Goal: Task Accomplishment & Management: Complete application form

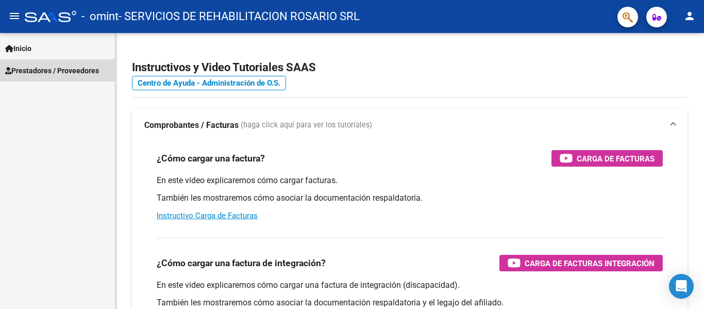
click at [37, 71] on span "Prestadores / Proveedores" at bounding box center [52, 70] width 94 height 11
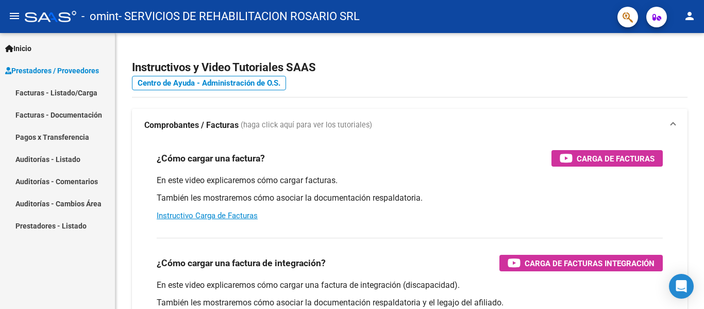
click at [56, 92] on link "Facturas - Listado/Carga" at bounding box center [57, 92] width 115 height 22
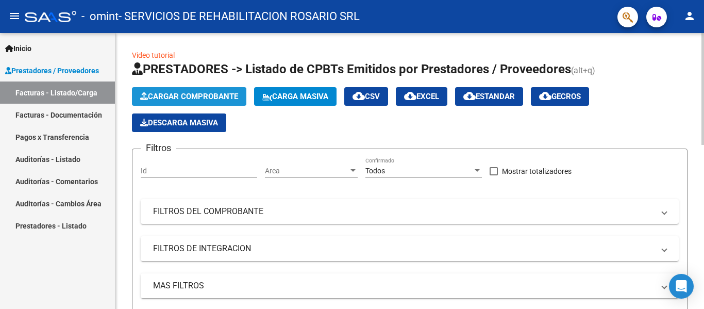
click at [209, 92] on span "Cargar Comprobante" at bounding box center [189, 96] width 98 height 9
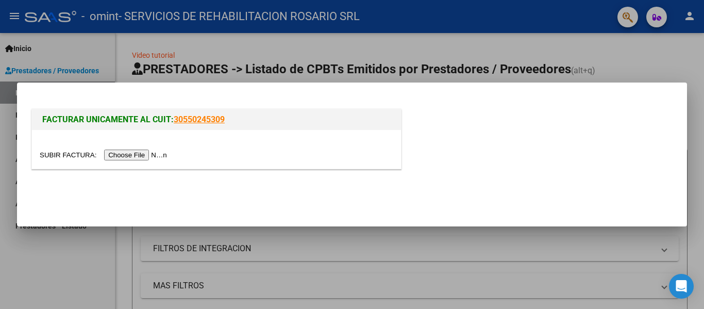
click at [143, 154] on input "file" at bounding box center [105, 155] width 130 height 11
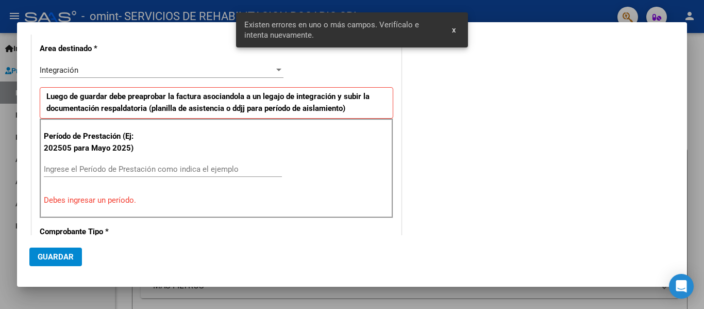
scroll to position [202, 0]
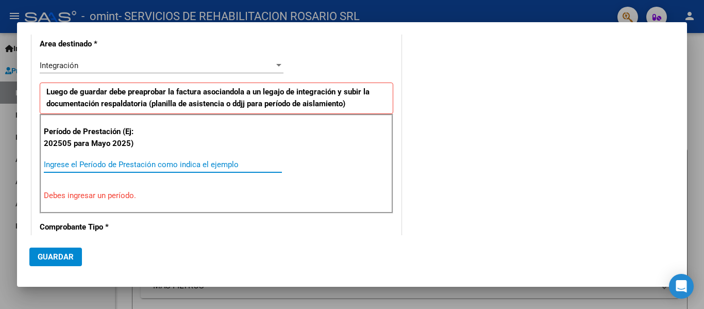
click at [77, 165] on input "Ingrese el Período de Prestación como indica el ejemplo" at bounding box center [163, 164] width 238 height 9
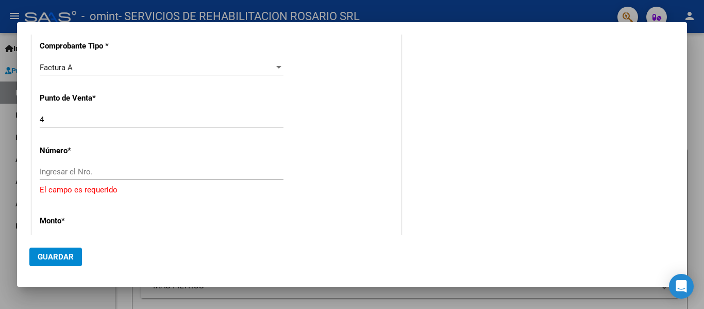
scroll to position [356, 0]
type input "202508"
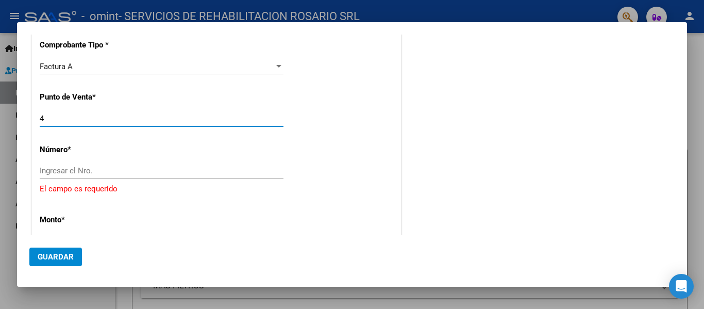
drag, startPoint x: 69, startPoint y: 120, endPoint x: 0, endPoint y: 128, distance: 69.1
click at [0, 128] on div "COMPROBANTE VER COMPROBANTE DATOS DEL COMPROBANTE CUIT * 30-71413436-8 Ingresar…" at bounding box center [352, 154] width 704 height 309
type input "5"
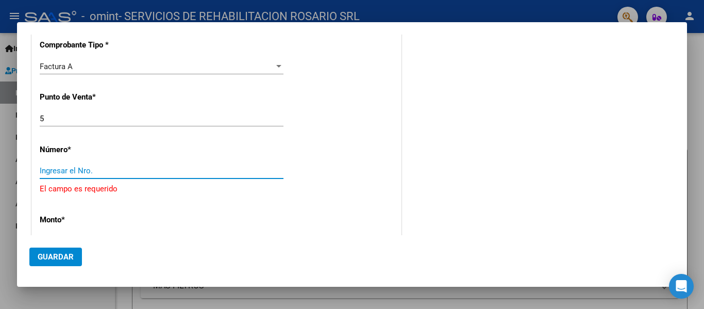
click at [47, 169] on input "Ingresar el Nro." at bounding box center [162, 170] width 244 height 9
paste input "00001864"
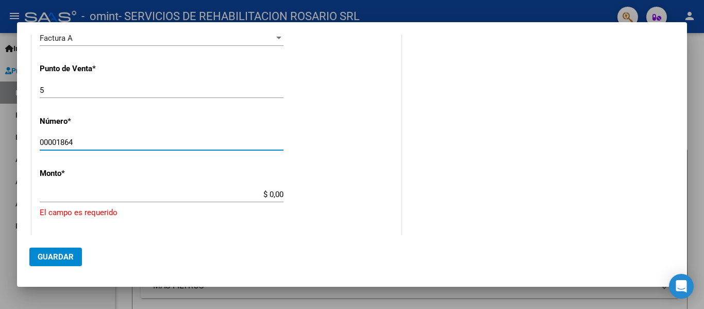
scroll to position [408, 0]
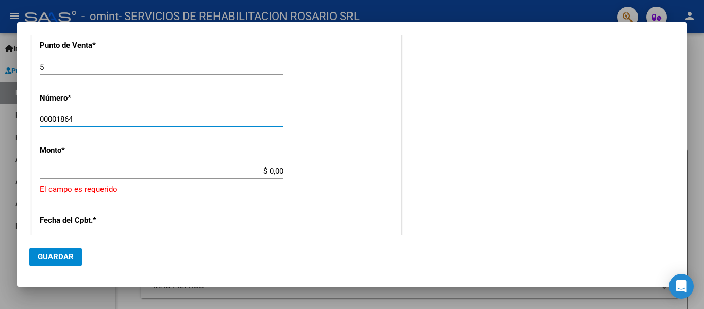
type input "00001864"
click at [275, 173] on input "$ 0,00" at bounding box center [162, 171] width 244 height 9
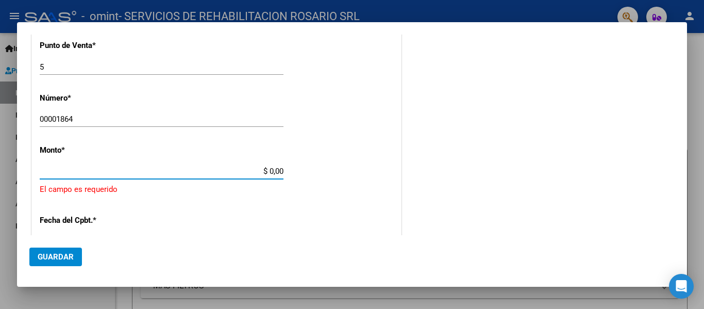
drag, startPoint x: 259, startPoint y: 170, endPoint x: 294, endPoint y: 169, distance: 34.6
click at [294, 169] on div "CUIT * 30-71413436-8 Ingresar CUIT ANALISIS PRESTADOR SERVICIOS DE REHABILITACI…" at bounding box center [216, 118] width 369 height 800
drag, startPoint x: 240, startPoint y: 171, endPoint x: 299, endPoint y: 171, distance: 58.8
click at [299, 171] on div "CUIT * 30-71413436-8 Ingresar CUIT ANALISIS PRESTADOR SERVICIOS DE REHABILITACI…" at bounding box center [216, 109] width 369 height 782
type input "$ 475.830,36"
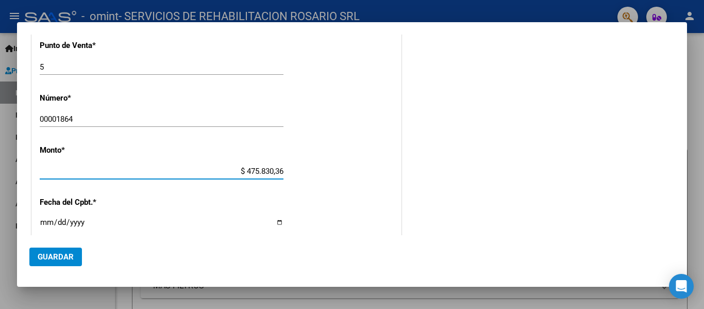
click at [259, 199] on div "CUIT * 30-71413436-8 Ingresar CUIT ANALISIS PRESTADOR SERVICIOS DE REHABILITACI…" at bounding box center [216, 109] width 369 height 782
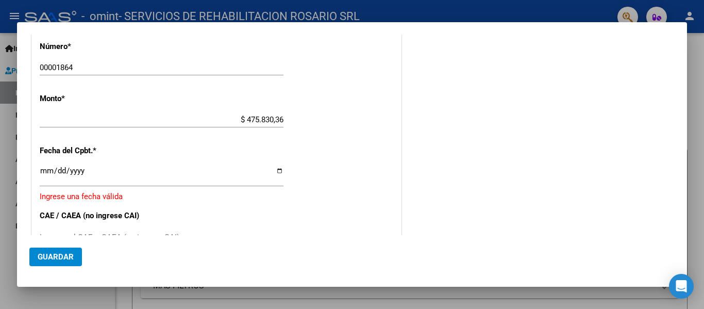
click at [275, 171] on input "Ingresar la fecha" at bounding box center [162, 175] width 244 height 17
type input "[DATE]"
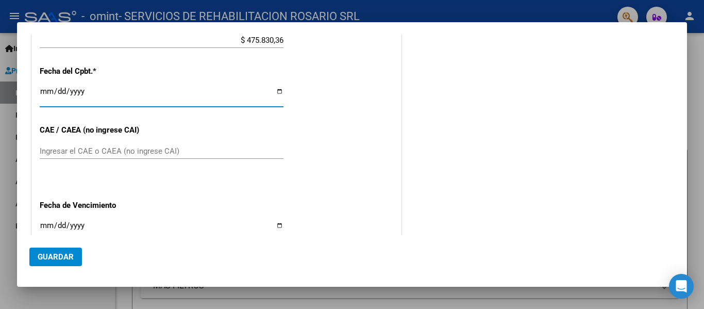
scroll to position [563, 0]
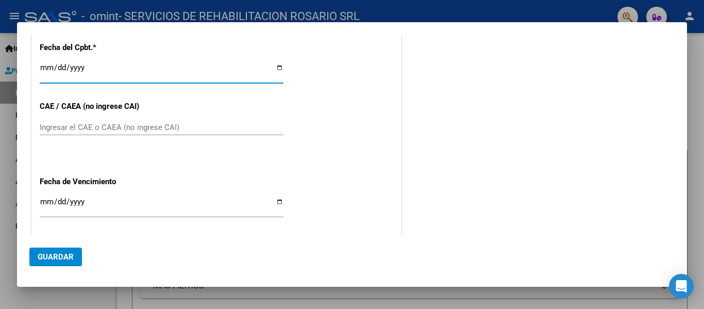
click at [71, 126] on input "Ingresar el CAE o CAEA (no ingrese CAI)" at bounding box center [162, 127] width 244 height 9
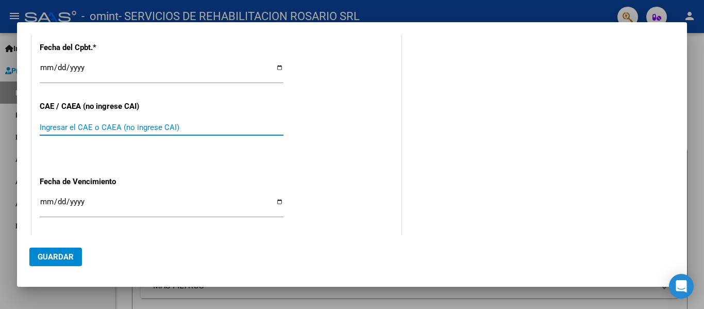
paste input "75408799501835"
type input "75408799501835"
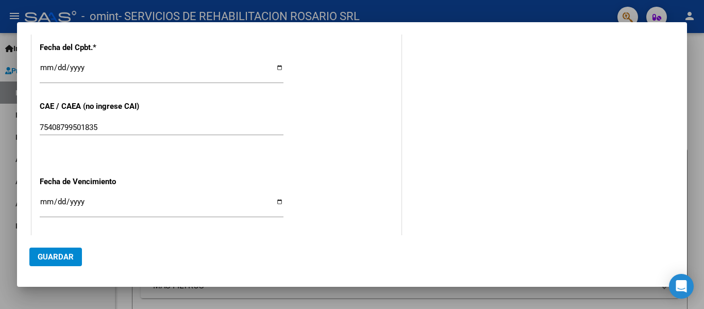
click at [275, 201] on input "Ingresar la fecha" at bounding box center [162, 206] width 244 height 17
type input "[DATE]"
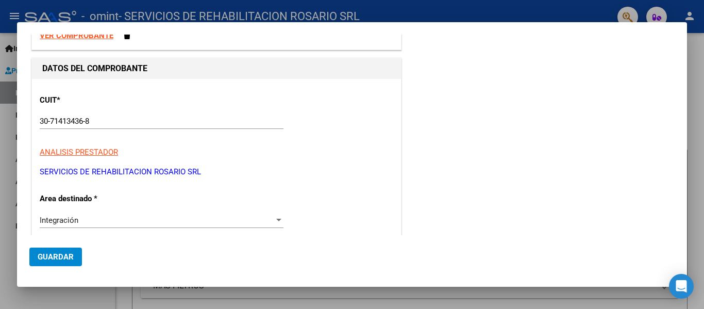
scroll to position [0, 0]
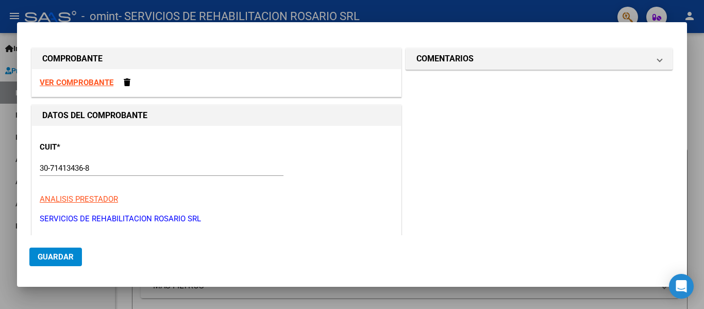
click at [75, 83] on strong "VER COMPROBANTE" at bounding box center [77, 82] width 74 height 9
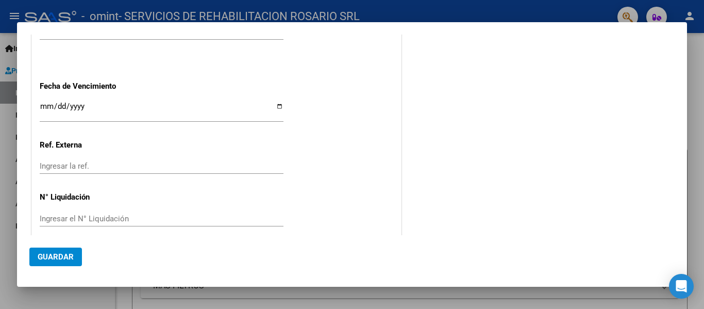
scroll to position [669, 0]
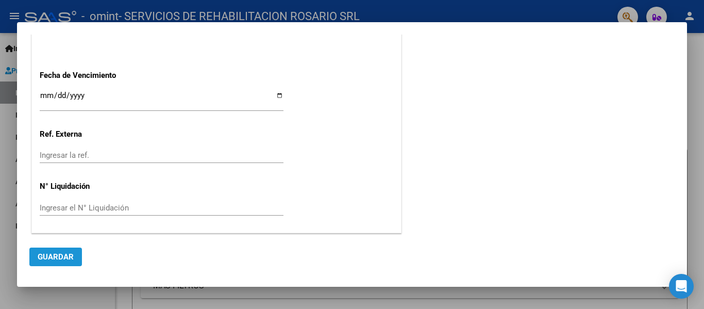
click at [60, 254] on span "Guardar" at bounding box center [56, 256] width 36 height 9
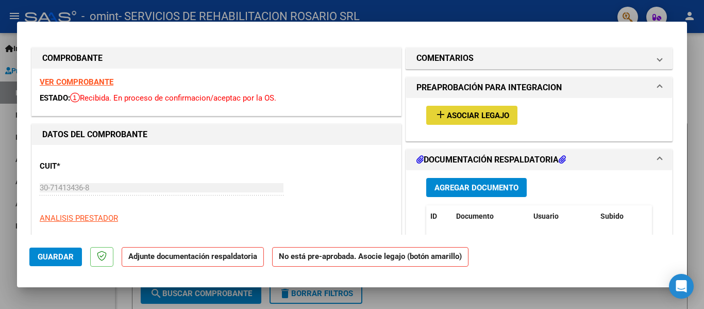
click at [477, 115] on span "Asociar Legajo" at bounding box center [478, 115] width 62 height 9
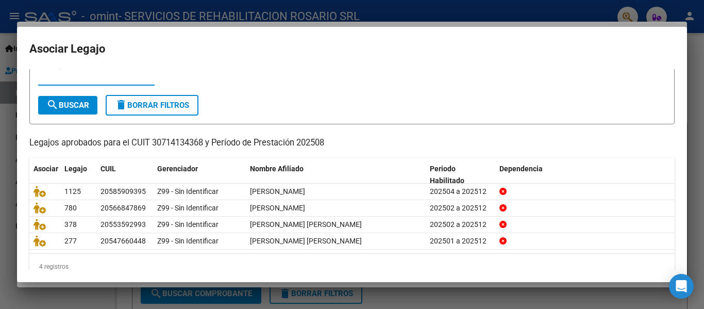
scroll to position [54, 0]
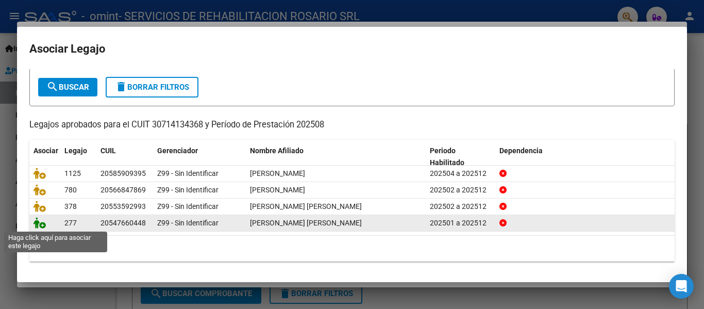
click at [42, 223] on icon at bounding box center [40, 222] width 12 height 11
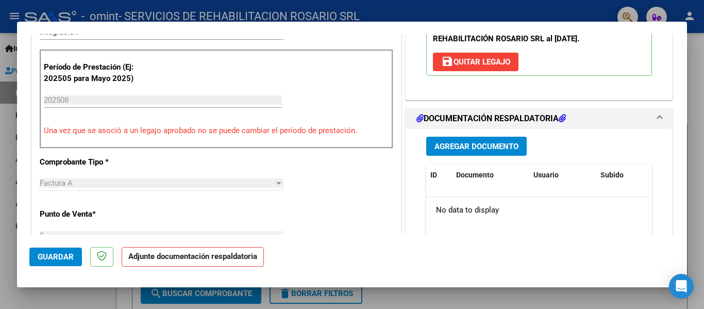
scroll to position [258, 0]
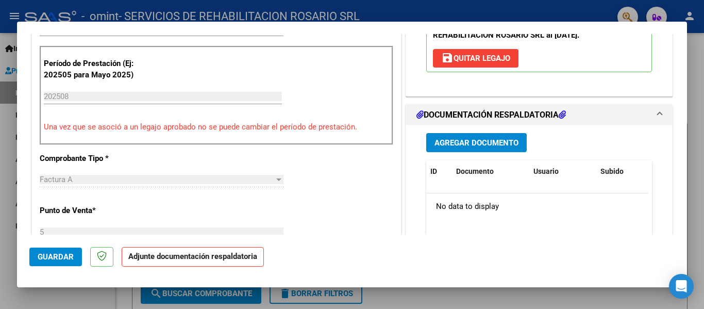
click at [498, 140] on span "Agregar Documento" at bounding box center [477, 142] width 84 height 9
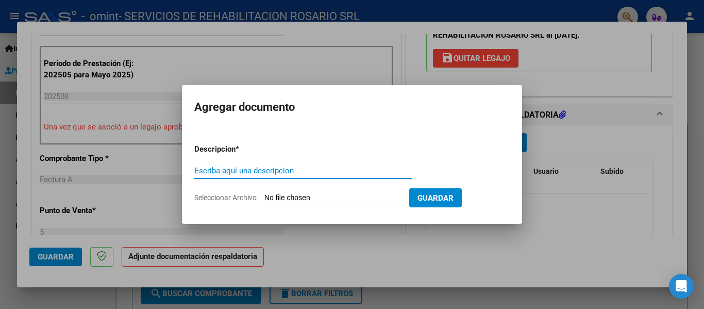
click at [317, 174] on input "Escriba aquí una descripcion" at bounding box center [303, 170] width 218 height 9
type input "Planilla de asistencia modulo de apoyo a la integracion escolar"
click at [240, 199] on span "Seleccionar Archivo" at bounding box center [225, 197] width 62 height 8
click at [265, 199] on input "Seleccionar Archivo" at bounding box center [333, 198] width 137 height 10
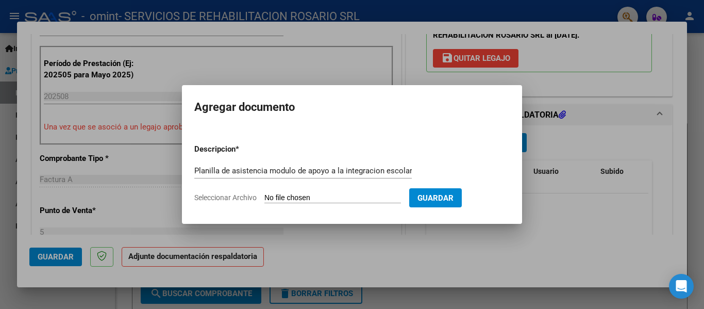
type input "C:\fakepath\[PERSON_NAME] [DATE].pdf"
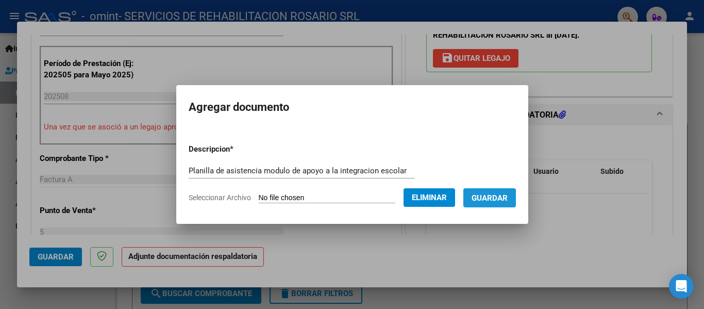
click at [508, 198] on span "Guardar" at bounding box center [490, 197] width 36 height 9
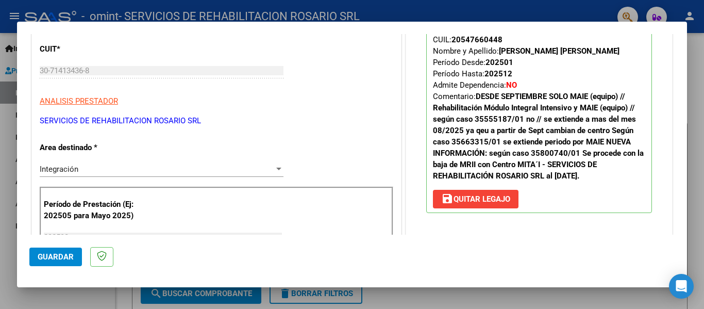
scroll to position [0, 0]
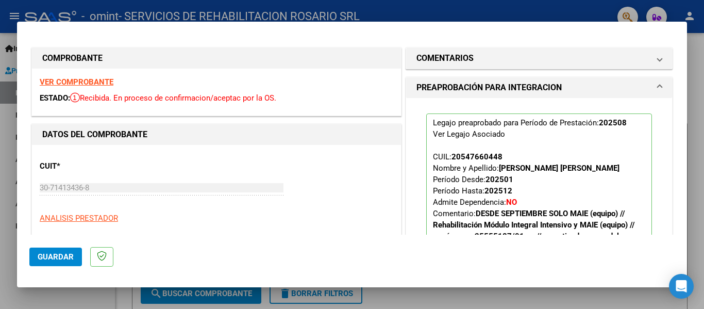
click at [396, 293] on div at bounding box center [352, 154] width 704 height 309
type input "$ 0,00"
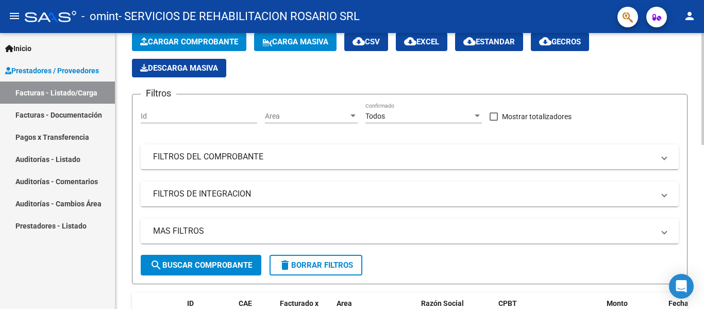
scroll to position [52, 0]
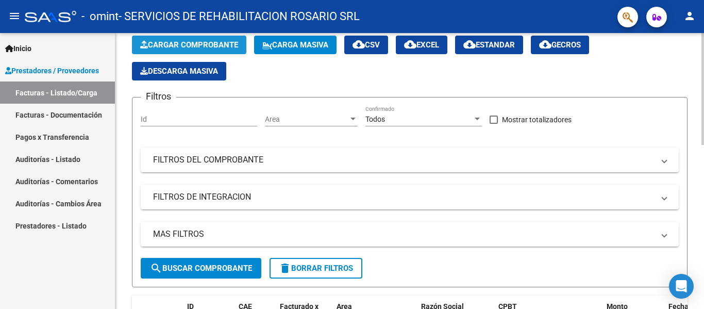
click at [182, 43] on span "Cargar Comprobante" at bounding box center [189, 44] width 98 height 9
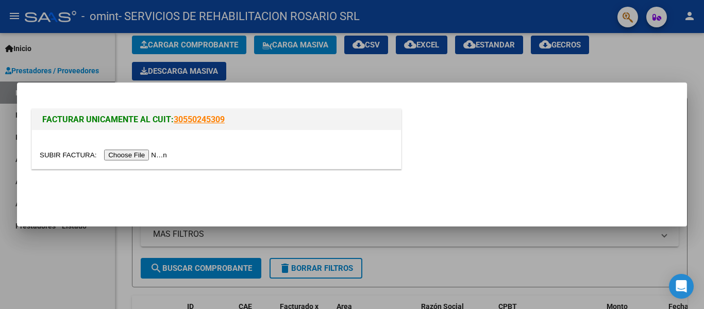
click at [143, 154] on input "file" at bounding box center [105, 155] width 130 height 11
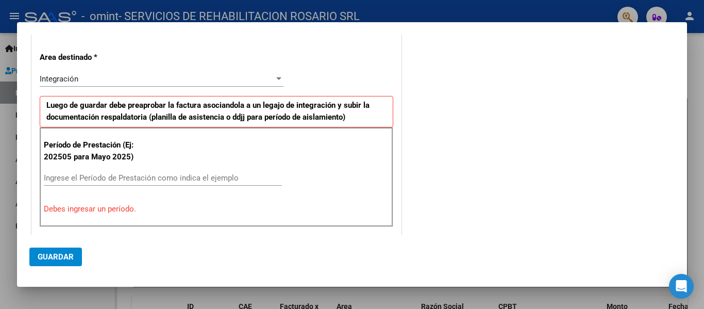
scroll to position [206, 0]
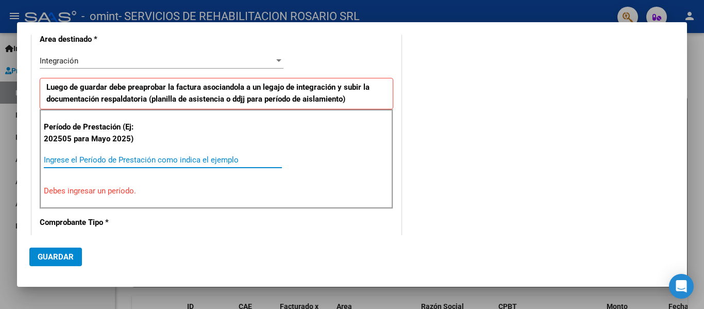
click at [140, 159] on input "Ingrese el Período de Prestación como indica el ejemplo" at bounding box center [163, 159] width 238 height 9
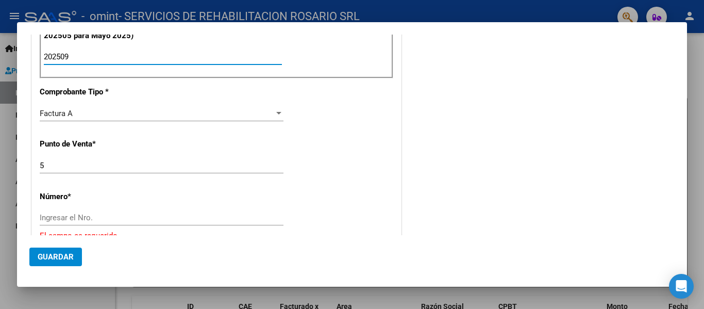
scroll to position [361, 0]
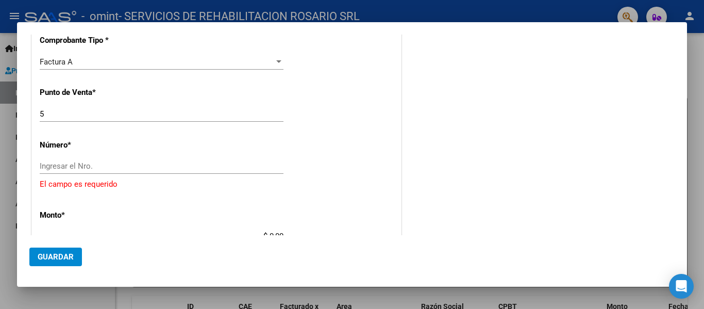
type input "202509"
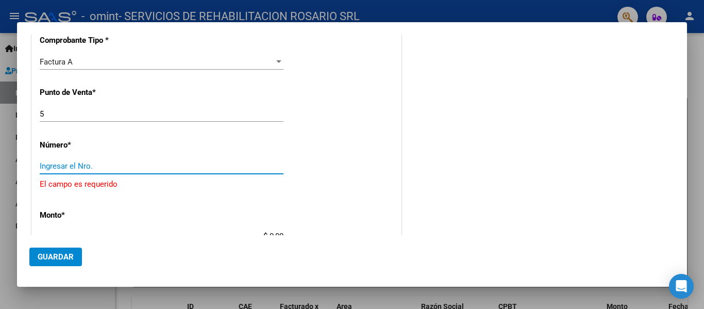
click at [100, 163] on input "Ingresar el Nro." at bounding box center [162, 165] width 244 height 9
paste input "00001865"
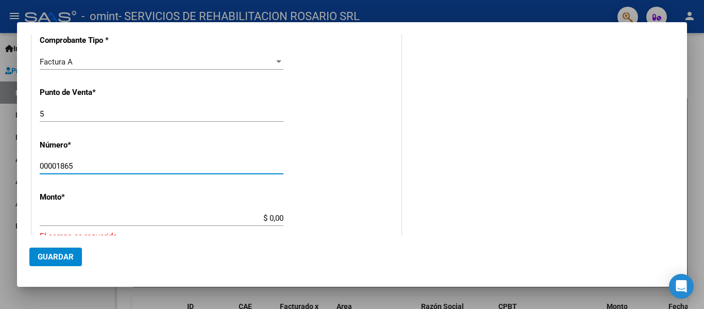
scroll to position [413, 0]
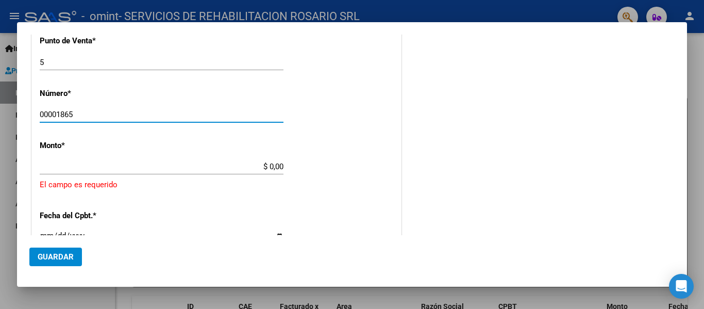
type input "00001865"
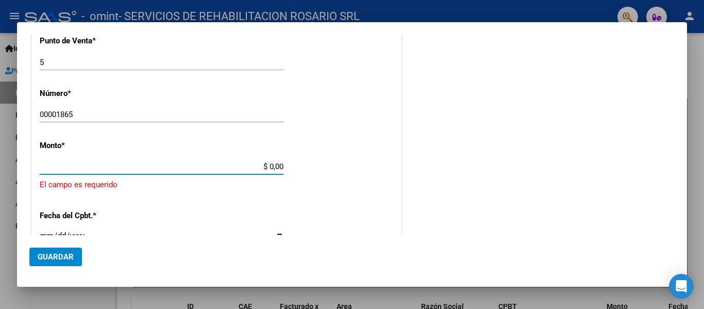
click at [275, 167] on input "$ 0,00" at bounding box center [162, 166] width 244 height 9
drag, startPoint x: 274, startPoint y: 165, endPoint x: 290, endPoint y: 166, distance: 16.5
click at [290, 166] on div "CUIT * 30-71413436-8 Ingresar CUIT ANALISIS PRESTADOR SERVICIOS DE REHABILITACI…" at bounding box center [216, 113] width 369 height 800
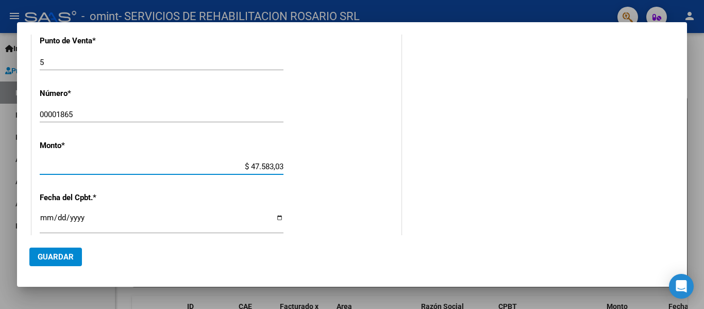
type input "$ 475.830,36"
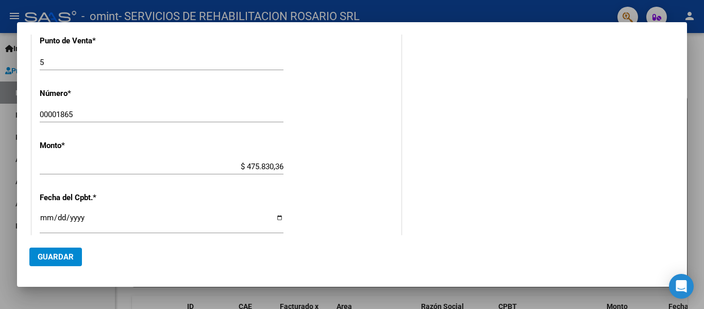
click at [300, 198] on div "CUIT * 30-71413436-8 Ingresar CUIT ANALISIS PRESTADOR SERVICIOS DE REHABILITACI…" at bounding box center [216, 104] width 369 height 782
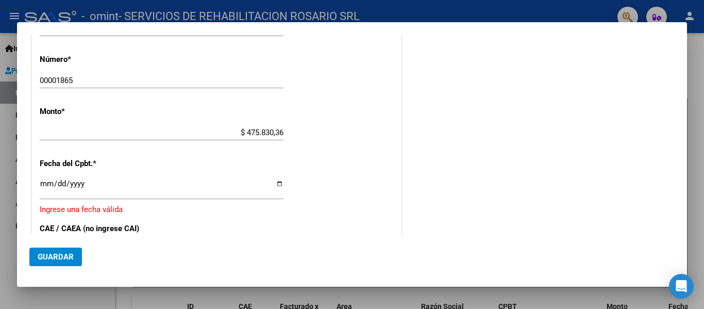
scroll to position [464, 0]
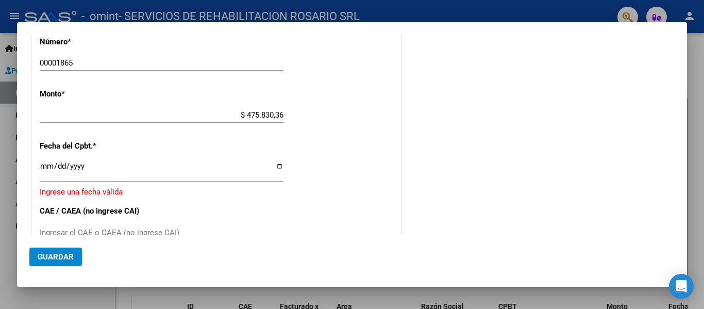
click at [279, 166] on input "Ingresar la fecha" at bounding box center [162, 170] width 244 height 17
type input "[DATE]"
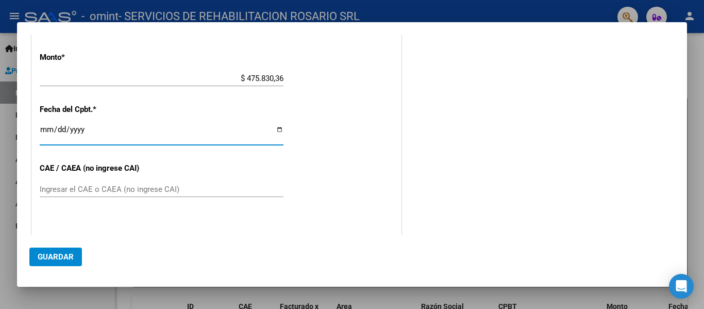
scroll to position [516, 0]
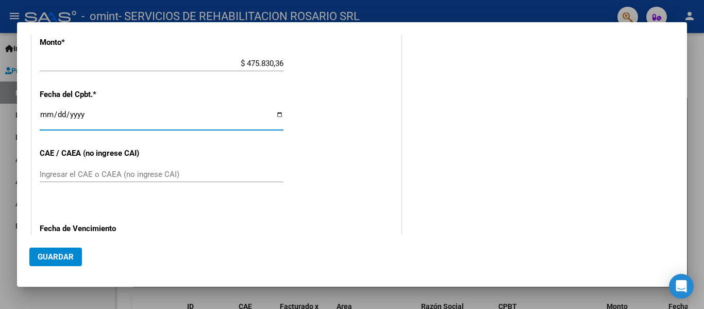
click at [97, 174] on input "Ingresar el CAE o CAEA (no ingrese CAI)" at bounding box center [162, 174] width 244 height 9
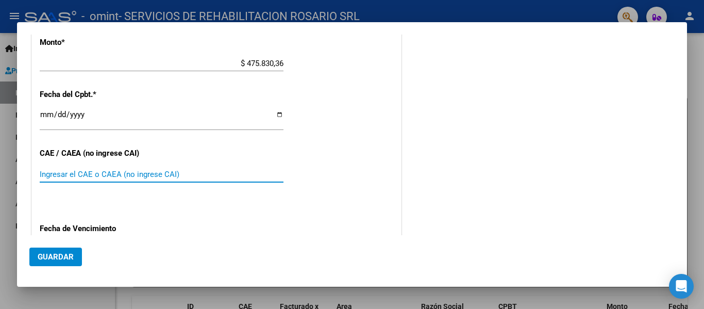
paste input "75408799845641"
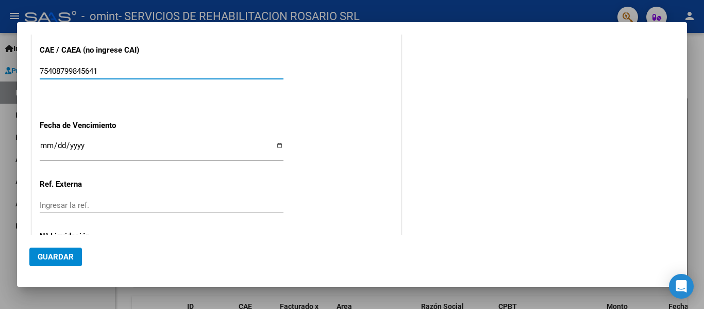
type input "75408799845641"
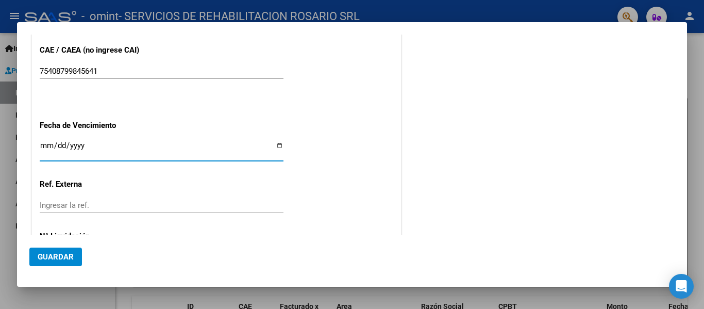
click at [273, 147] on input "Ingresar la fecha" at bounding box center [162, 149] width 244 height 17
type input "[DATE]"
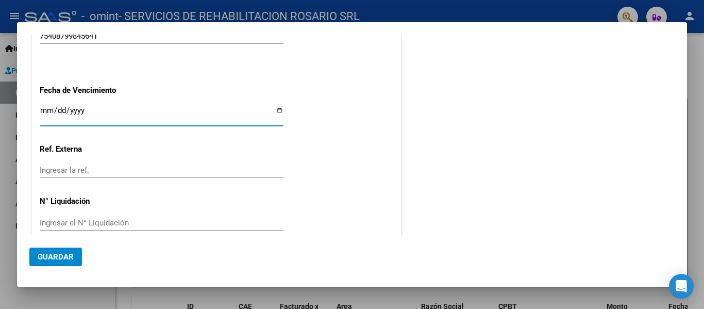
scroll to position [669, 0]
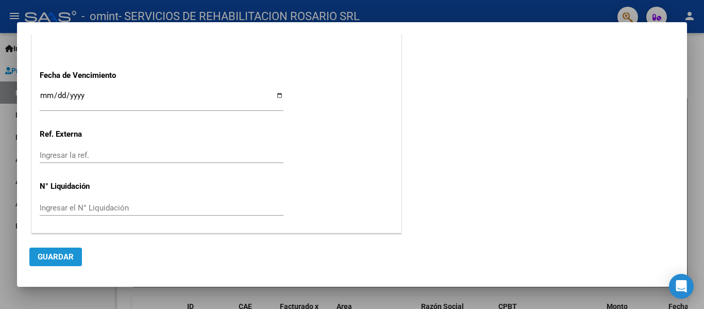
click at [36, 258] on button "Guardar" at bounding box center [55, 257] width 53 height 19
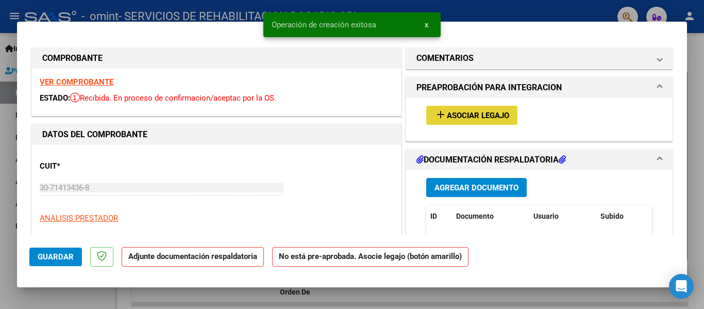
click at [470, 117] on span "Asociar Legajo" at bounding box center [478, 115] width 62 height 9
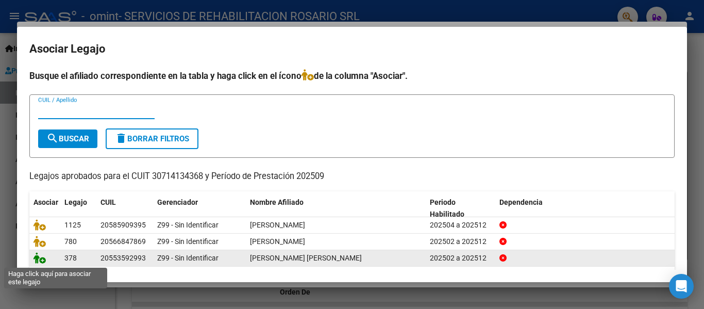
click at [40, 263] on icon at bounding box center [40, 257] width 12 height 11
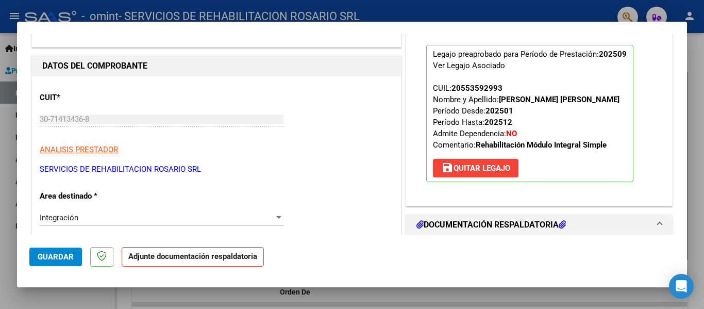
scroll to position [155, 0]
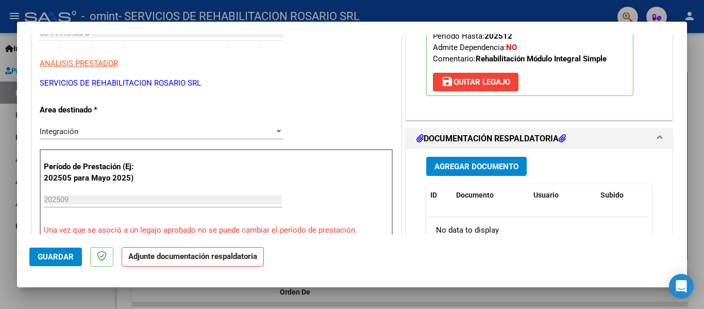
click at [486, 82] on span "save [PERSON_NAME]" at bounding box center [475, 81] width 69 height 9
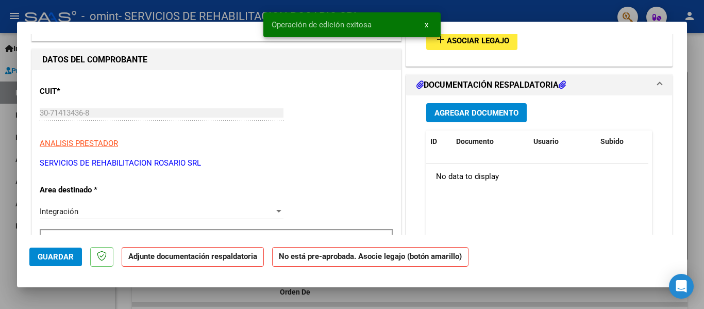
scroll to position [52, 0]
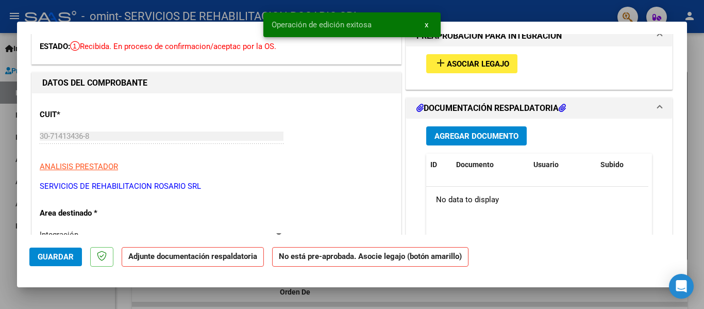
click at [465, 65] on span "Asociar Legajo" at bounding box center [478, 63] width 62 height 9
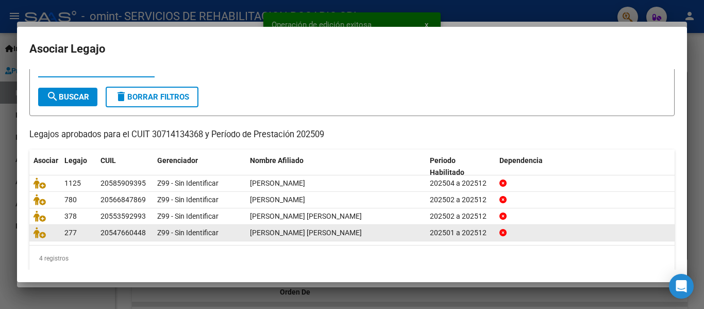
scroll to position [54, 0]
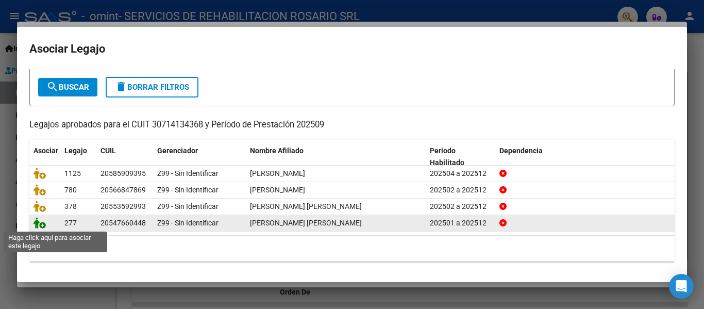
click at [42, 224] on icon at bounding box center [40, 222] width 12 height 11
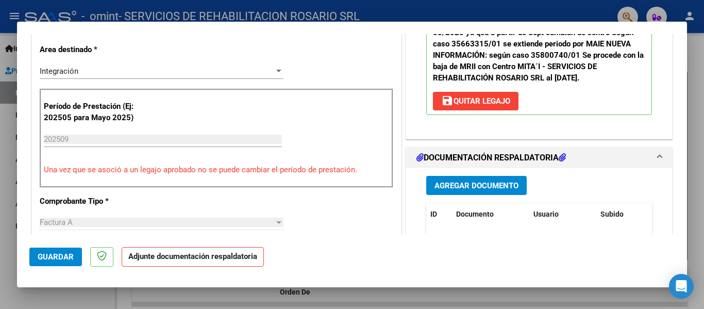
scroll to position [258, 0]
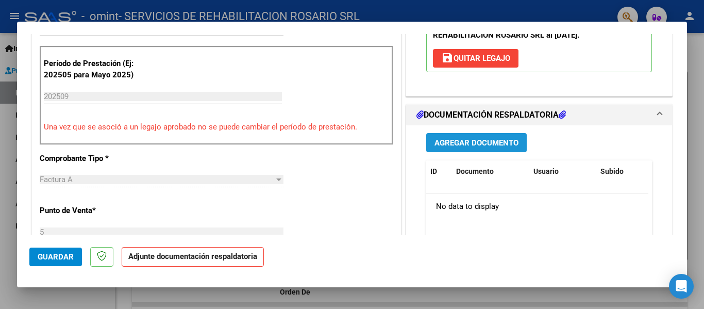
click at [491, 144] on span "Agregar Documento" at bounding box center [477, 142] width 84 height 9
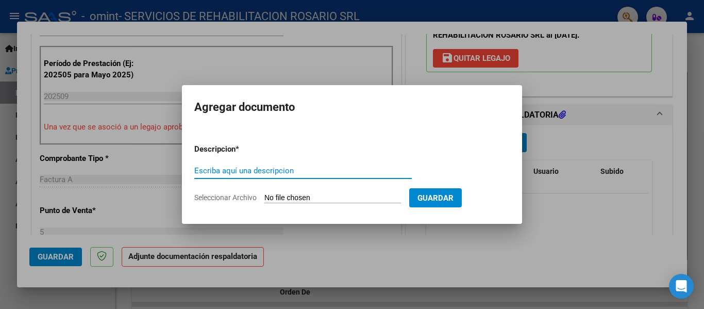
click at [252, 172] on input "Escriba aquí una descripcion" at bounding box center [303, 170] width 218 height 9
type input "Planilla de asistencia modulo de apoyo a la integracion escolar septiembre"
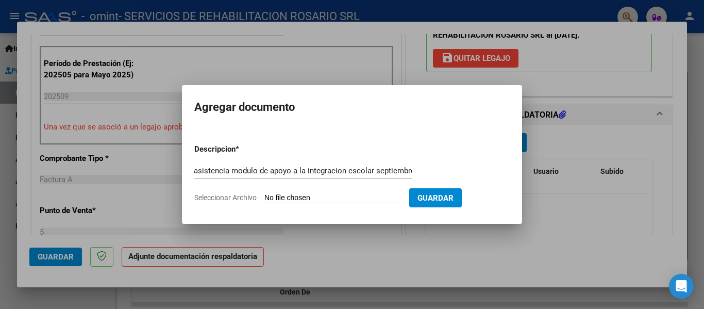
scroll to position [0, 0]
click at [300, 198] on input "Seleccionar Archivo" at bounding box center [333, 198] width 137 height 10
type input "C:\fakepath\[PERSON_NAME] 2025.pdf"
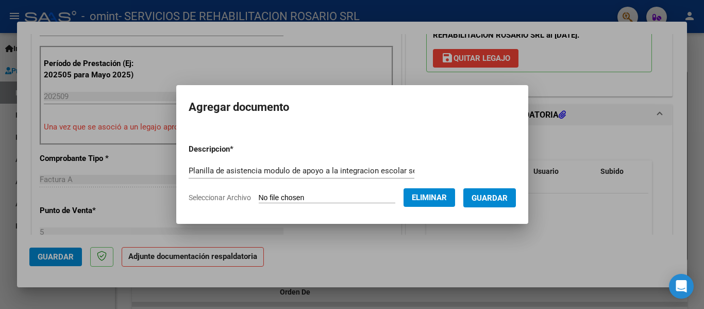
click at [508, 196] on span "Guardar" at bounding box center [490, 197] width 36 height 9
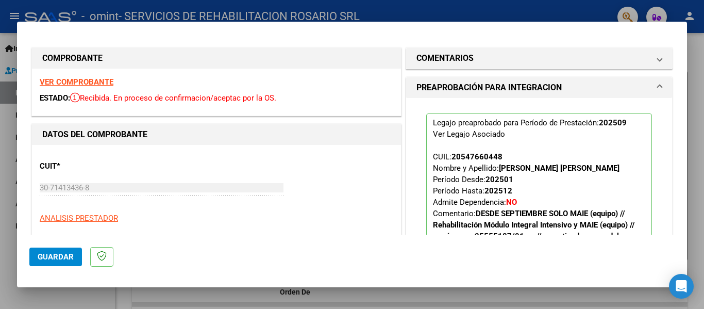
click at [7, 269] on div at bounding box center [352, 154] width 704 height 309
type input "$ 0,00"
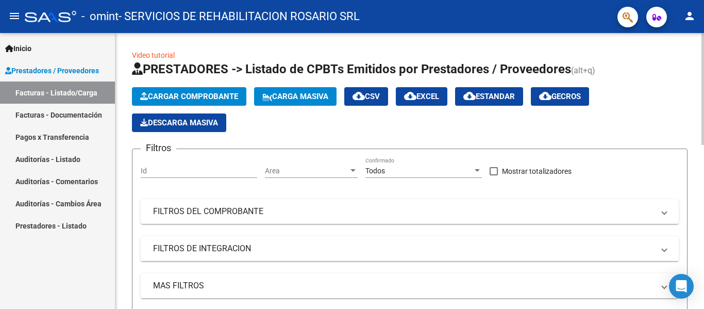
click at [199, 96] on span "Cargar Comprobante" at bounding box center [189, 96] width 98 height 9
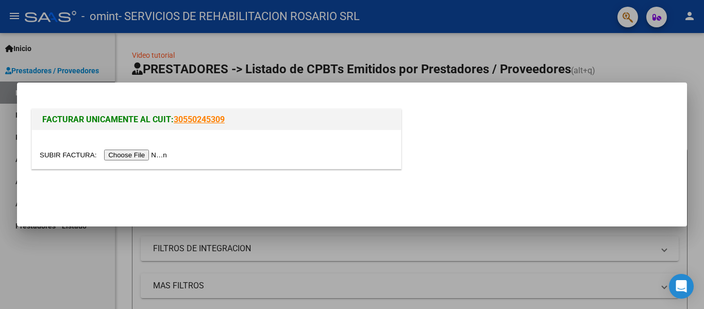
click at [135, 155] on input "file" at bounding box center [105, 155] width 130 height 11
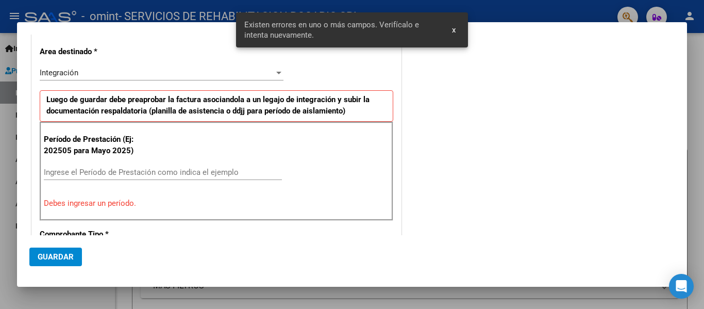
scroll to position [202, 0]
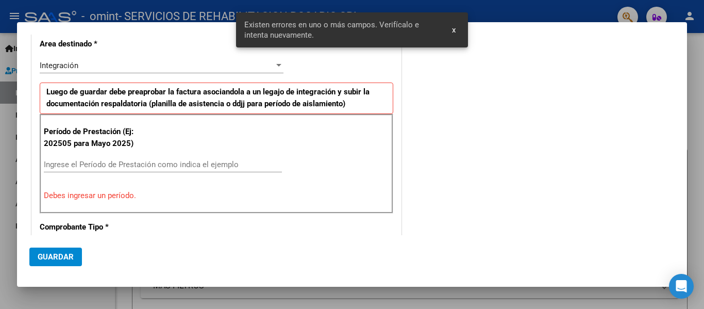
click at [134, 165] on input "Ingrese el Período de Prestación como indica el ejemplo" at bounding box center [163, 164] width 238 height 9
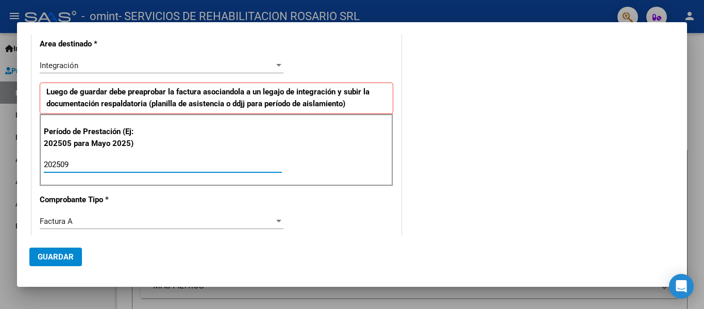
type input "202509"
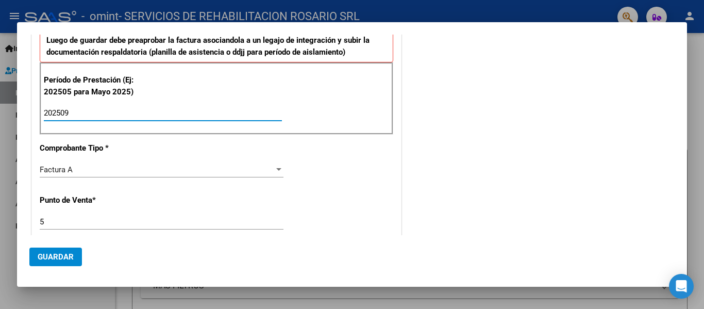
scroll to position [356, 0]
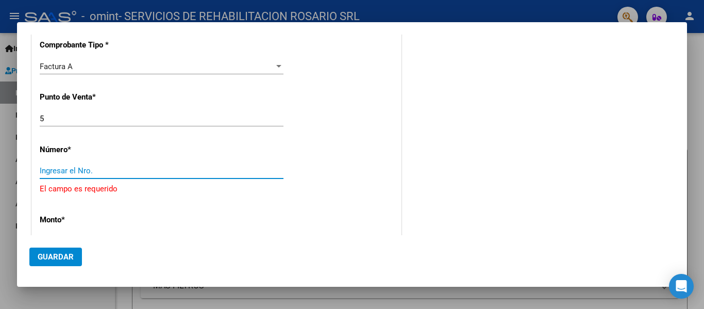
click at [93, 170] on input "Ingresar el Nro." at bounding box center [162, 170] width 244 height 9
paste input "00001866"
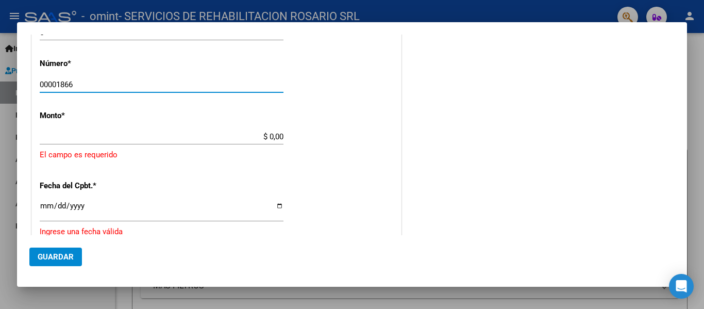
scroll to position [460, 0]
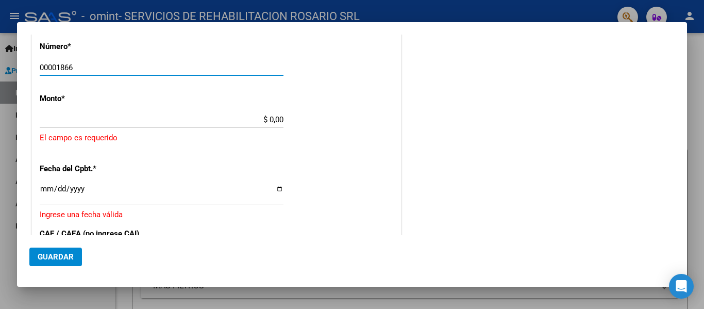
type input "00001866"
click at [270, 118] on input "$ 0,00" at bounding box center [162, 119] width 244 height 9
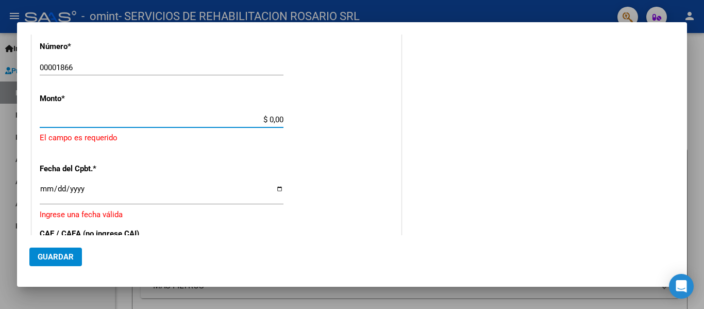
drag, startPoint x: 268, startPoint y: 119, endPoint x: 288, endPoint y: 120, distance: 20.7
click at [288, 120] on app-form-text-field "Monto * $ 0,00 Ingresar el monto [GEOGRAPHIC_DATA] es requerido" at bounding box center [217, 119] width 354 height 50
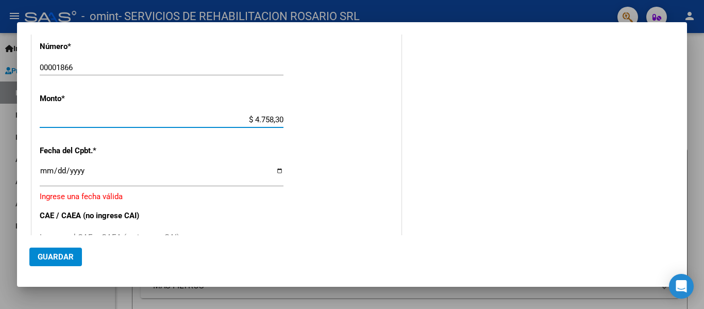
drag, startPoint x: 251, startPoint y: 117, endPoint x: 286, endPoint y: 121, distance: 35.3
click at [286, 121] on app-form-text-field "Monto * $ 4.758,30 [GEOGRAPHIC_DATA]" at bounding box center [166, 109] width 252 height 31
type input "$ 475.830,36"
click at [339, 168] on div "CUIT * 30-71413436-8 Ingresar CUIT ANALISIS PRESTADOR SERVICIOS DE REHABILITACI…" at bounding box center [216, 57] width 369 height 782
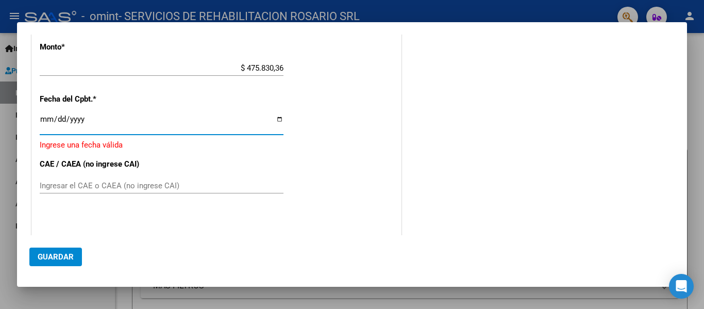
click at [277, 120] on input "Ingresar la fecha" at bounding box center [162, 123] width 244 height 17
type input "[DATE]"
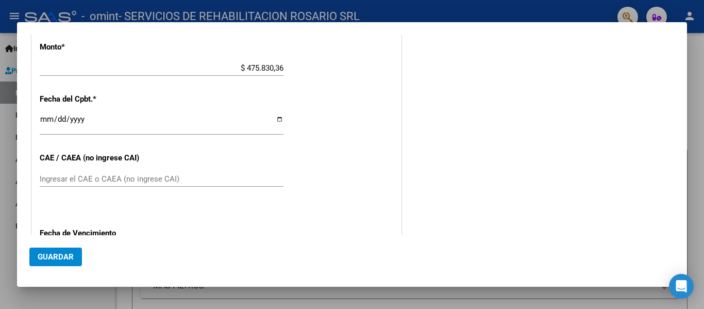
click at [97, 178] on input "Ingresar el CAE o CAEA (no ingrese CAI)" at bounding box center [162, 178] width 244 height 9
paste input "75408800093177"
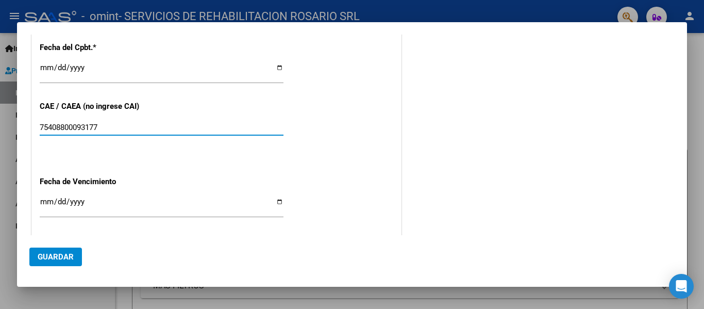
type input "75408800093177"
click at [275, 200] on input "Ingresar la fecha" at bounding box center [162, 206] width 244 height 17
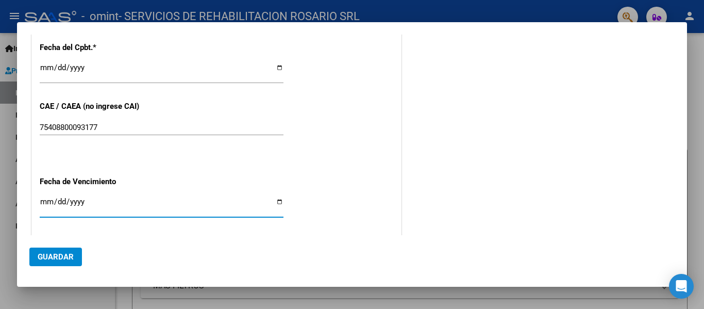
type input "[DATE]"
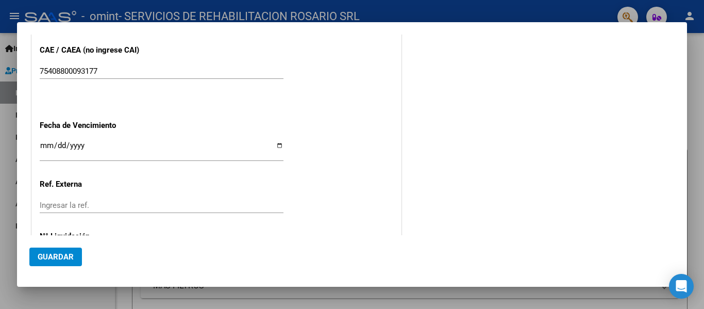
scroll to position [669, 0]
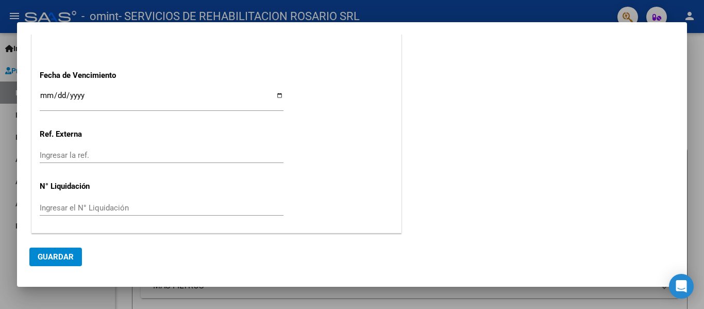
click at [54, 259] on span "Guardar" at bounding box center [56, 256] width 36 height 9
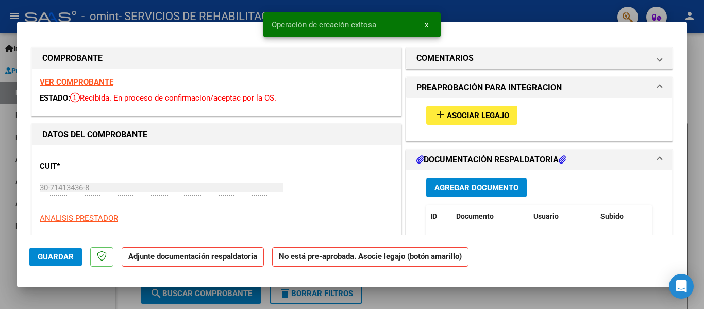
click at [469, 110] on span "add Asociar Legajo" at bounding box center [472, 114] width 75 height 9
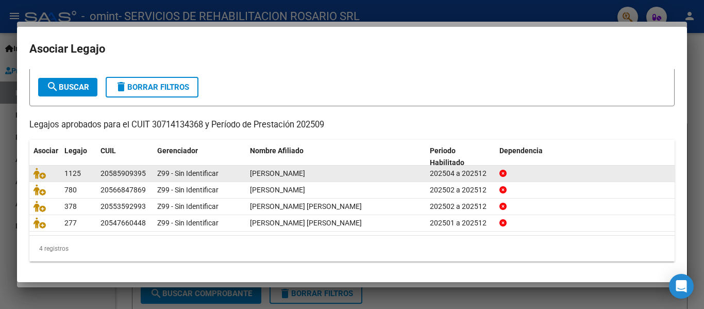
scroll to position [54, 0]
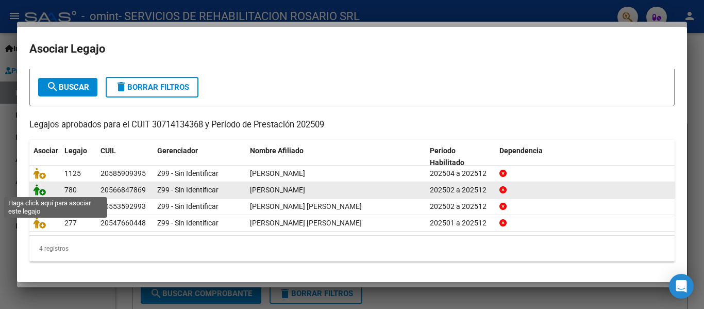
click at [42, 190] on icon at bounding box center [40, 189] width 12 height 11
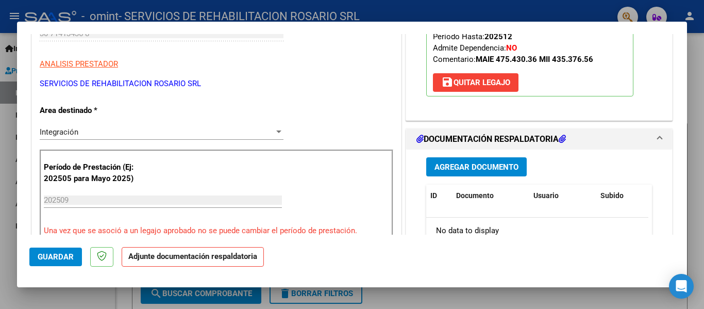
scroll to position [155, 0]
click at [481, 166] on span "Agregar Documento" at bounding box center [477, 166] width 84 height 9
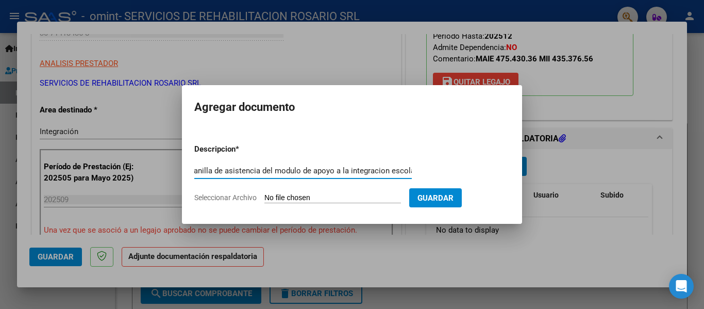
scroll to position [0, 12]
type input "PLanilla de asistencia del modulo de apoyo a la integracion escolar"
click at [319, 196] on input "Seleccionar Archivo" at bounding box center [333, 198] width 137 height 10
type input "C:\fakepath\[PERSON_NAME].pdf"
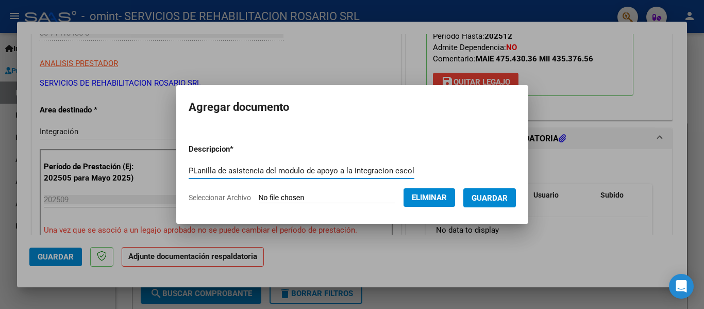
click at [189, 171] on input "PLanilla de asistencia del modulo de apoyo a la integracion escolar" at bounding box center [302, 170] width 226 height 9
type input "Planilla de asistencia del modulo de apoyo a la integración escolar"
click at [499, 198] on span "Guardar" at bounding box center [490, 197] width 36 height 9
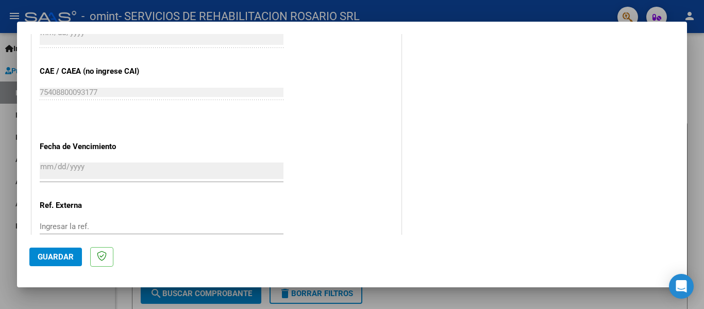
scroll to position [619, 0]
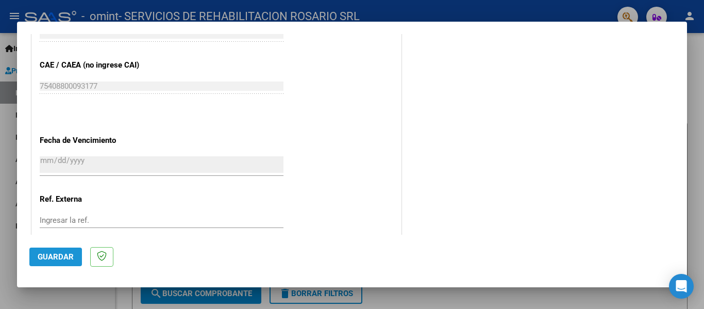
click at [54, 257] on span "Guardar" at bounding box center [56, 256] width 36 height 9
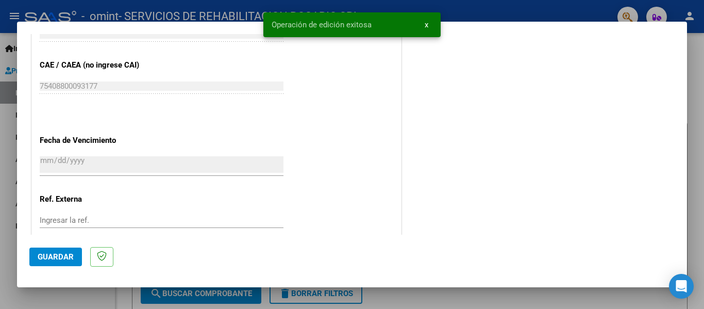
click at [5, 244] on div at bounding box center [352, 154] width 704 height 309
type input "$ 0,00"
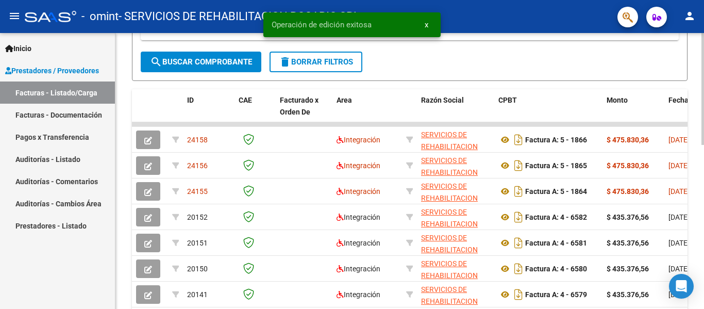
scroll to position [309, 0]
